Goal: Task Accomplishment & Management: Complete application form

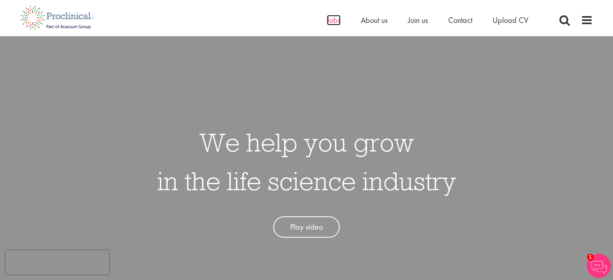
click at [336, 21] on span "Jobs" at bounding box center [334, 20] width 14 height 10
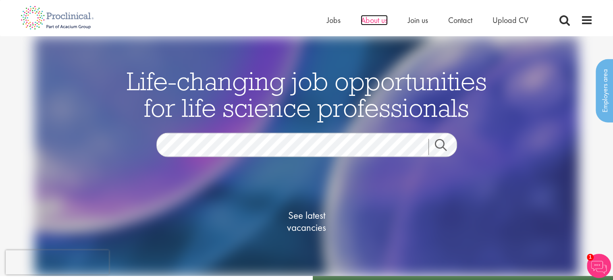
click at [382, 20] on span "About us" at bounding box center [374, 20] width 27 height 10
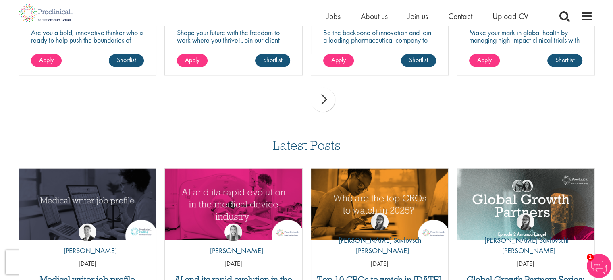
scroll to position [1367, 0]
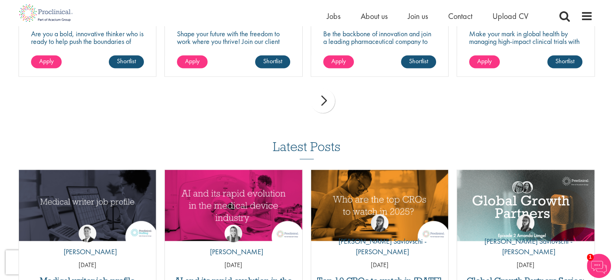
click at [321, 111] on div "next" at bounding box center [323, 101] width 24 height 24
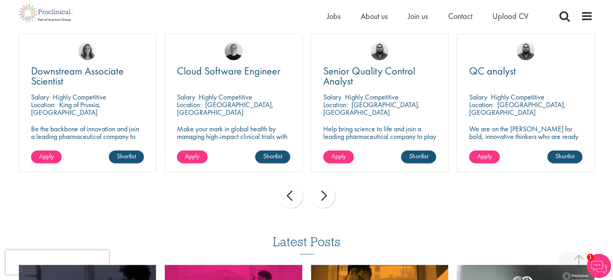
scroll to position [1270, 0]
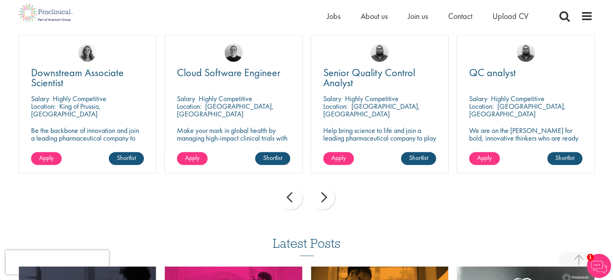
click at [330, 201] on div "next" at bounding box center [323, 198] width 24 height 24
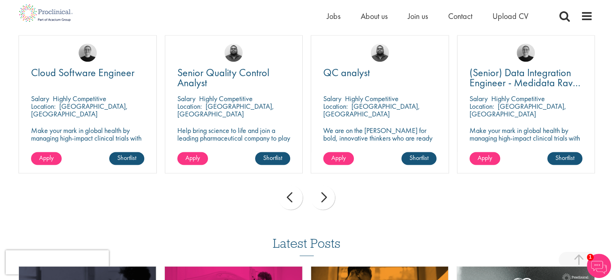
click at [330, 201] on div "next" at bounding box center [323, 198] width 24 height 24
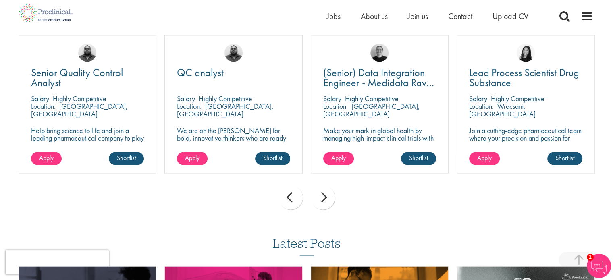
click at [330, 201] on div "next" at bounding box center [323, 198] width 24 height 24
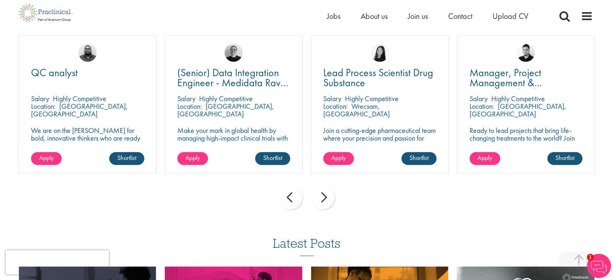
click at [330, 201] on div "next" at bounding box center [323, 198] width 24 height 24
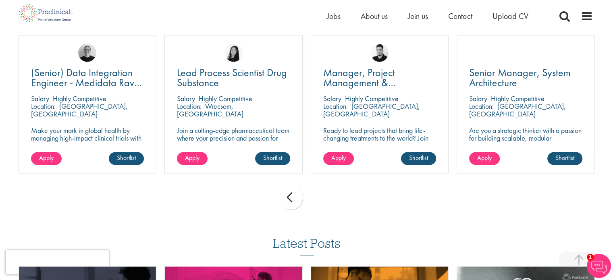
click at [330, 201] on div "prev next" at bounding box center [307, 199] width 585 height 35
click at [401, 203] on div "prev next" at bounding box center [307, 199] width 585 height 35
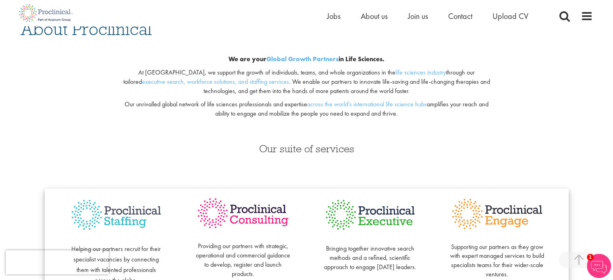
scroll to position [0, 0]
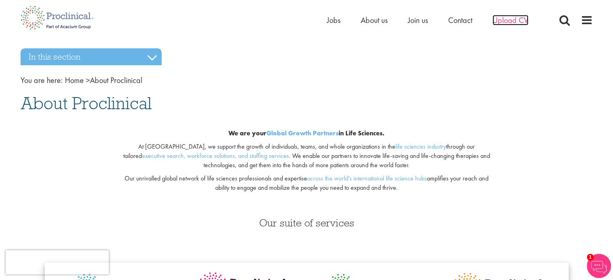
click at [517, 18] on span "Upload CV" at bounding box center [511, 20] width 36 height 10
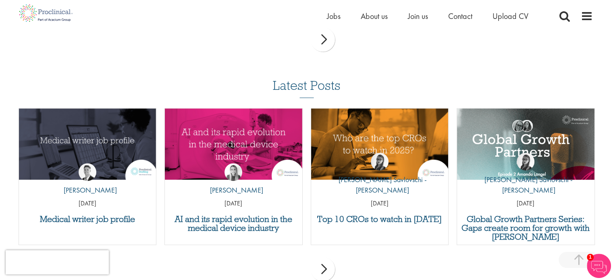
scroll to position [737, 0]
